Goal: Ask a question

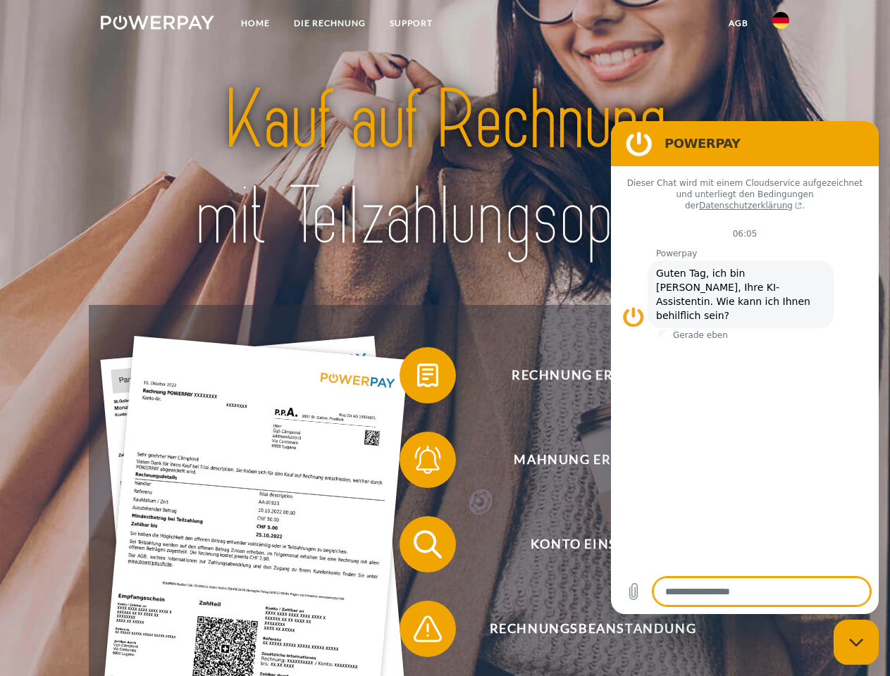
click at [157, 25] on img at bounding box center [157, 22] width 113 height 14
click at [781, 25] on img at bounding box center [780, 20] width 17 height 17
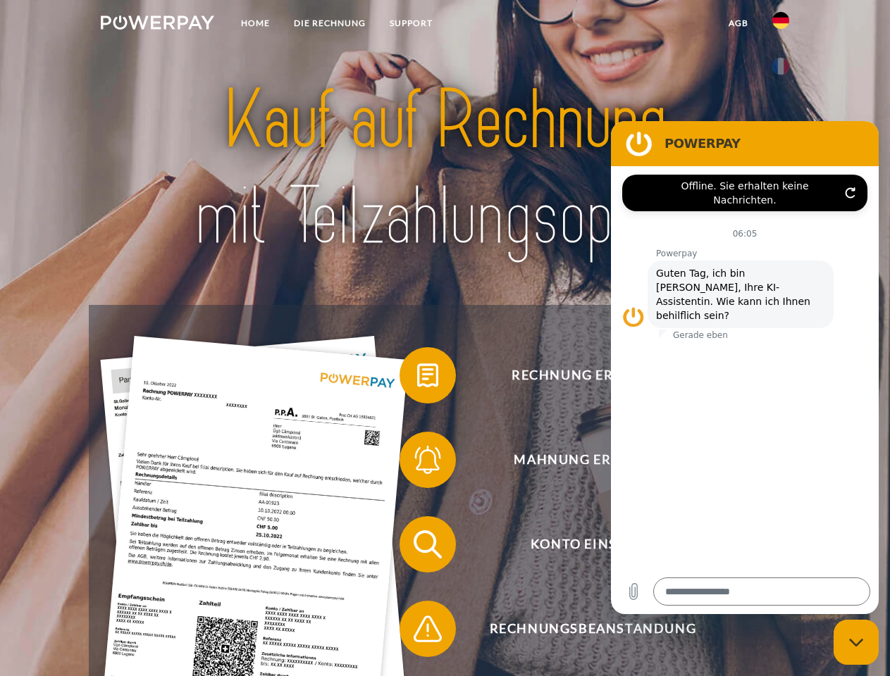
click at [738, 23] on link "agb" at bounding box center [738, 23] width 44 height 25
click at [417, 378] on span at bounding box center [406, 375] width 70 height 70
click at [417, 463] on span at bounding box center [406, 460] width 70 height 70
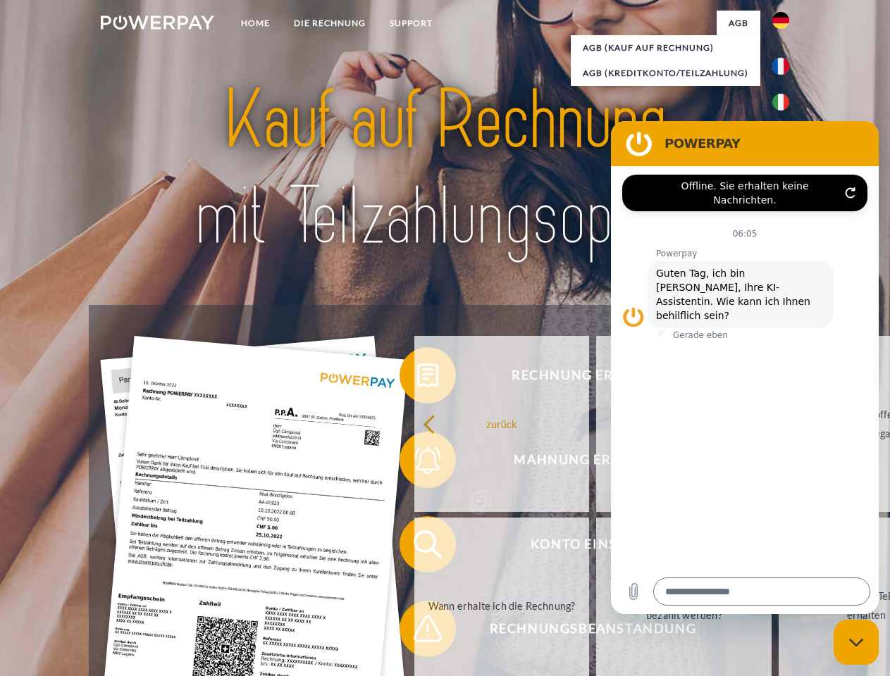
click at [596, 547] on link "Bis wann muss die Rechnung bezahlt werden?" at bounding box center [683, 606] width 175 height 176
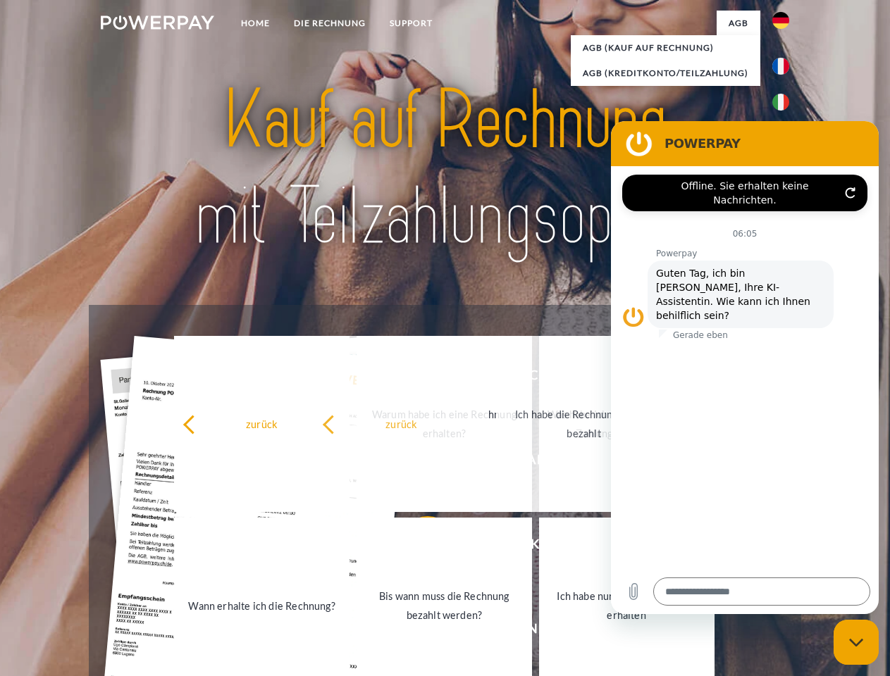
click at [539, 632] on link "Ich habe nur eine Teillieferung erhalten" at bounding box center [626, 606] width 175 height 176
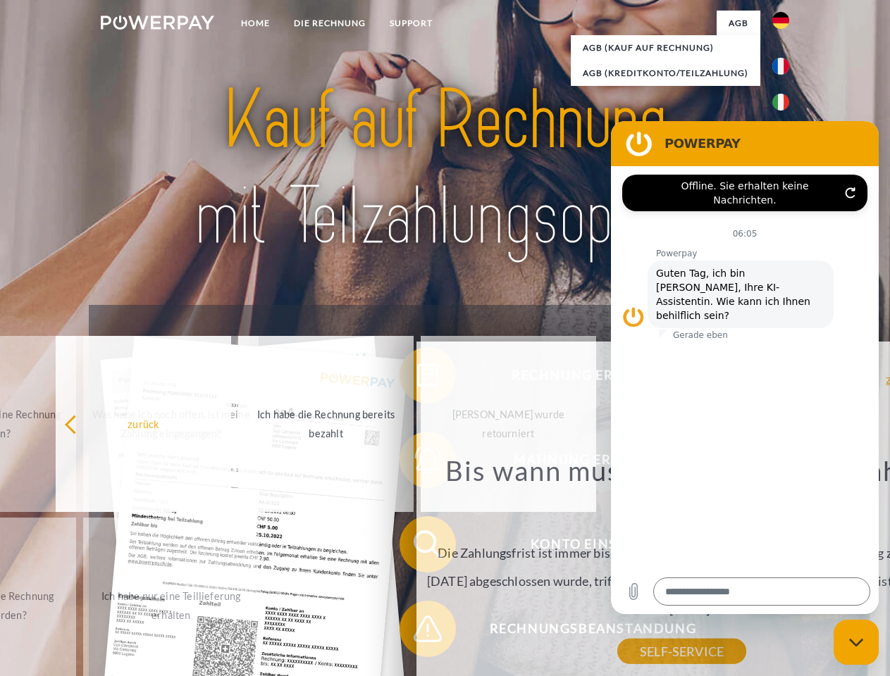
click at [856, 642] on icon "Messaging-Fenster schließen" at bounding box center [856, 642] width 15 height 9
type textarea "*"
